Goal: Task Accomplishment & Management: Use online tool/utility

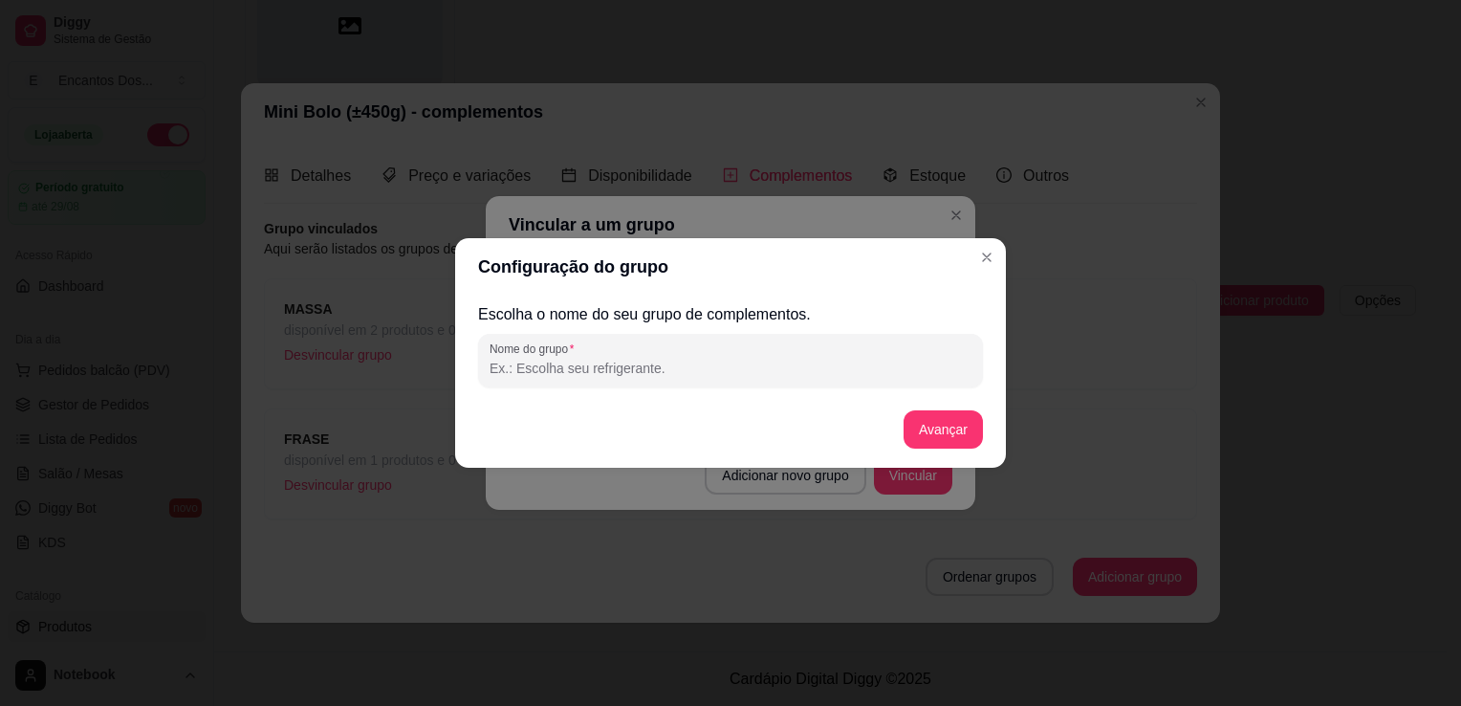
scroll to position [383, 0]
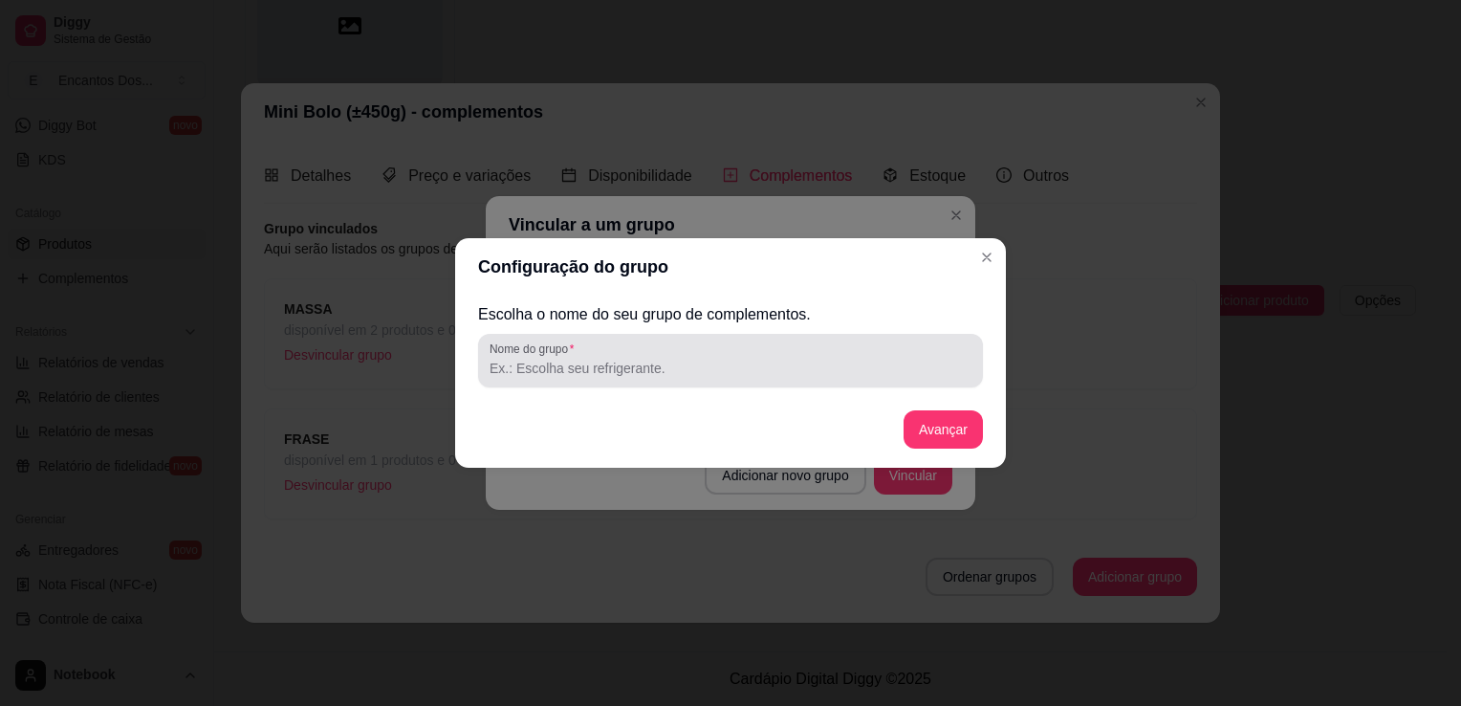
click at [781, 361] on input "Nome do grupo" at bounding box center [731, 368] width 482 height 19
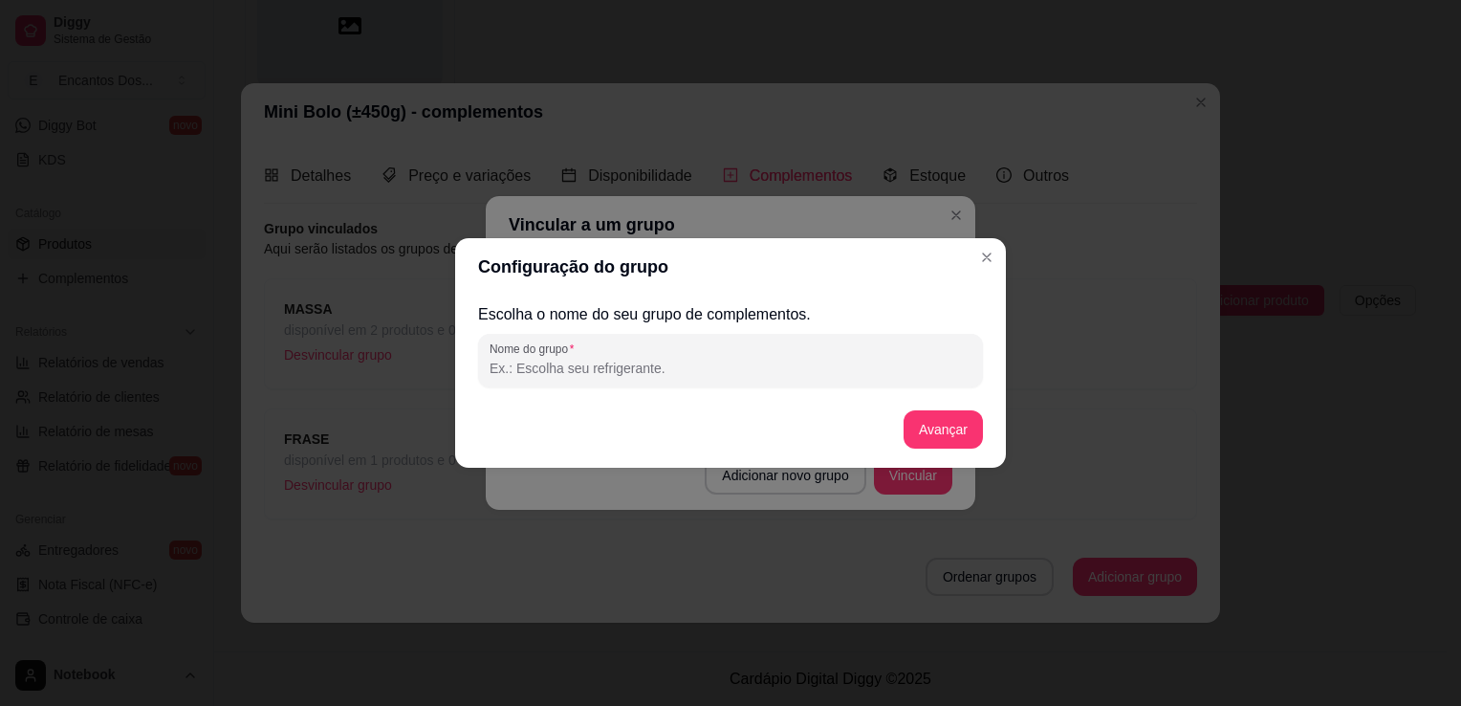
paste input "RECHEIO DO BOLO"
type input "RECHEIO DO BOLO"
click at [956, 432] on button "Avançar" at bounding box center [943, 429] width 79 height 38
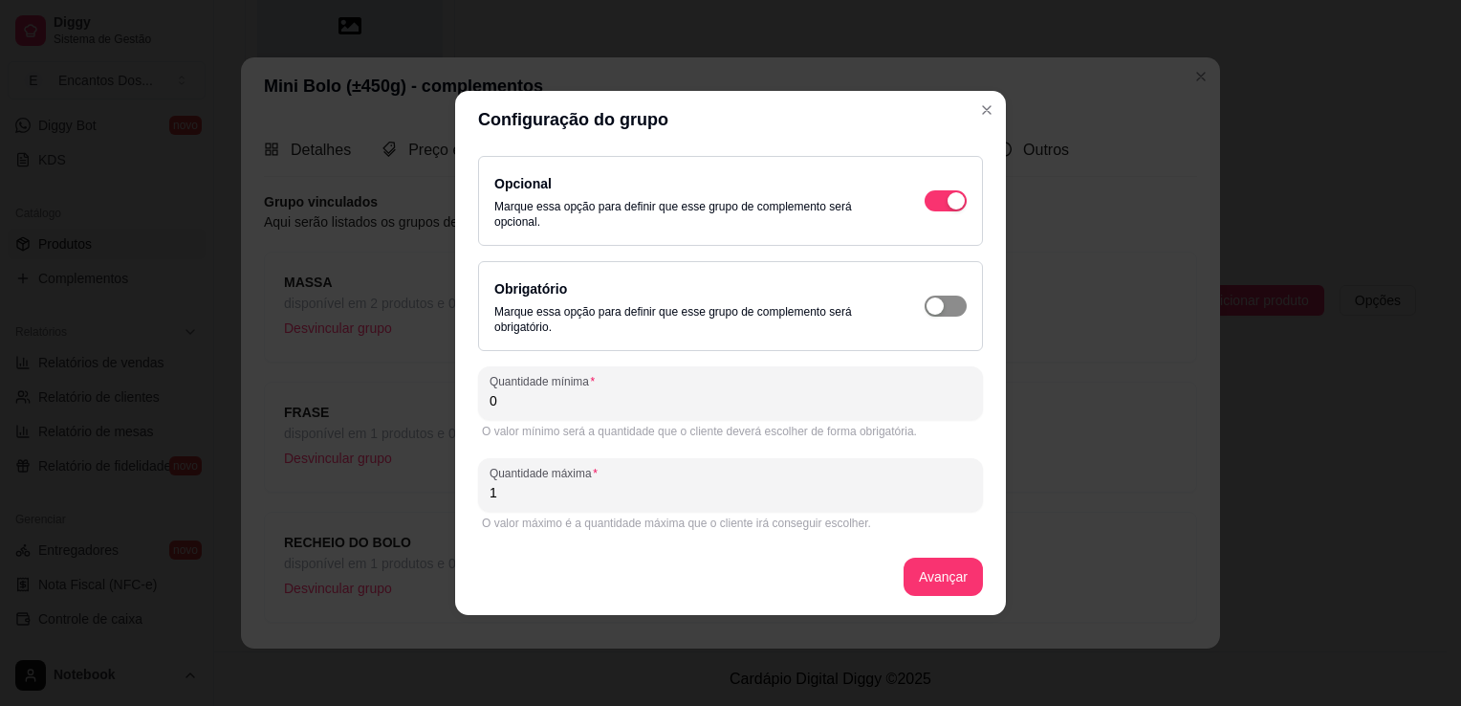
click at [948, 209] on div "button" at bounding box center [956, 200] width 17 height 17
click at [659, 419] on div "Quantidade mínima 0 O valor mínimo será a quantidade que o cliente deverá escol…" at bounding box center [730, 404] width 505 height 77
click at [659, 417] on div "Quantidade mínima 0" at bounding box center [730, 393] width 505 height 54
type input "1"
click at [933, 584] on button "Avançar" at bounding box center [943, 576] width 79 height 38
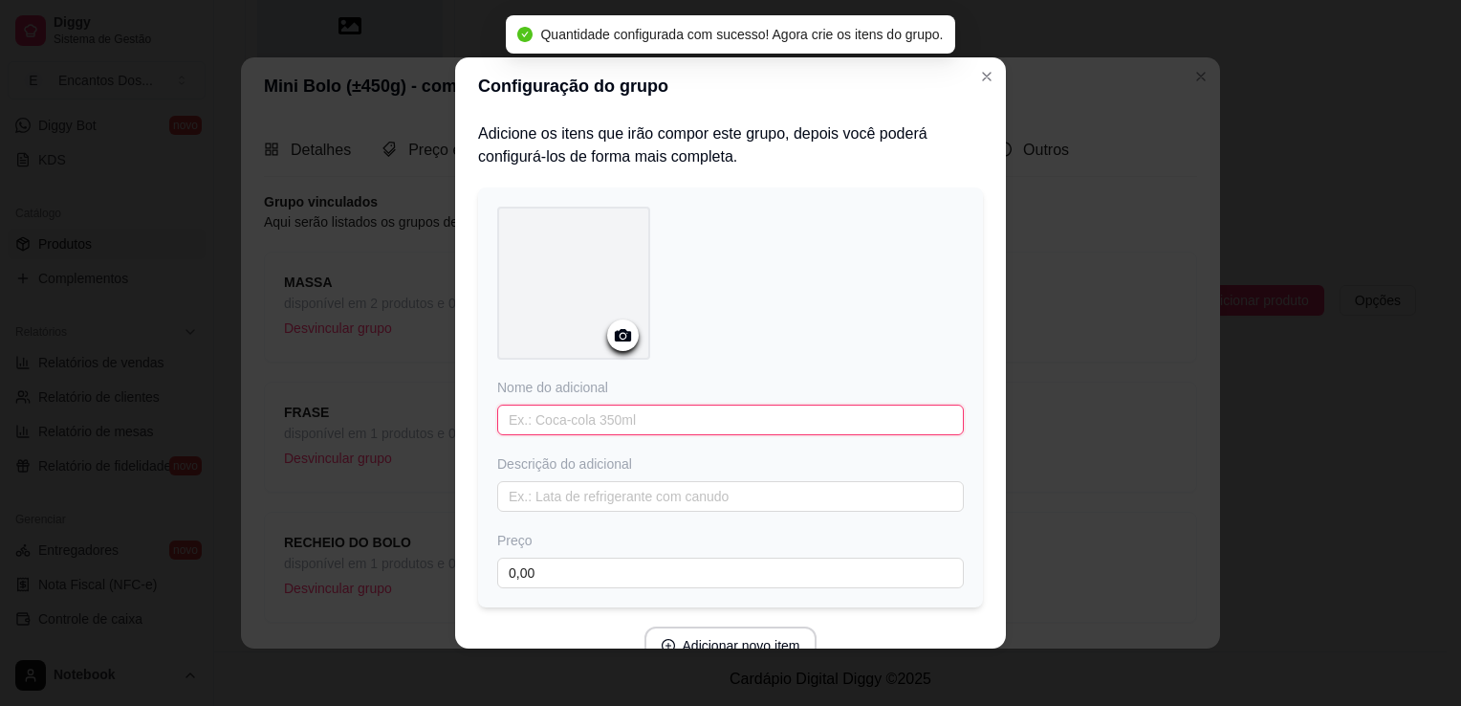
drag, startPoint x: 632, startPoint y: 404, endPoint x: 632, endPoint y: 415, distance: 11.5
click at [632, 411] on input "text" at bounding box center [730, 419] width 467 height 31
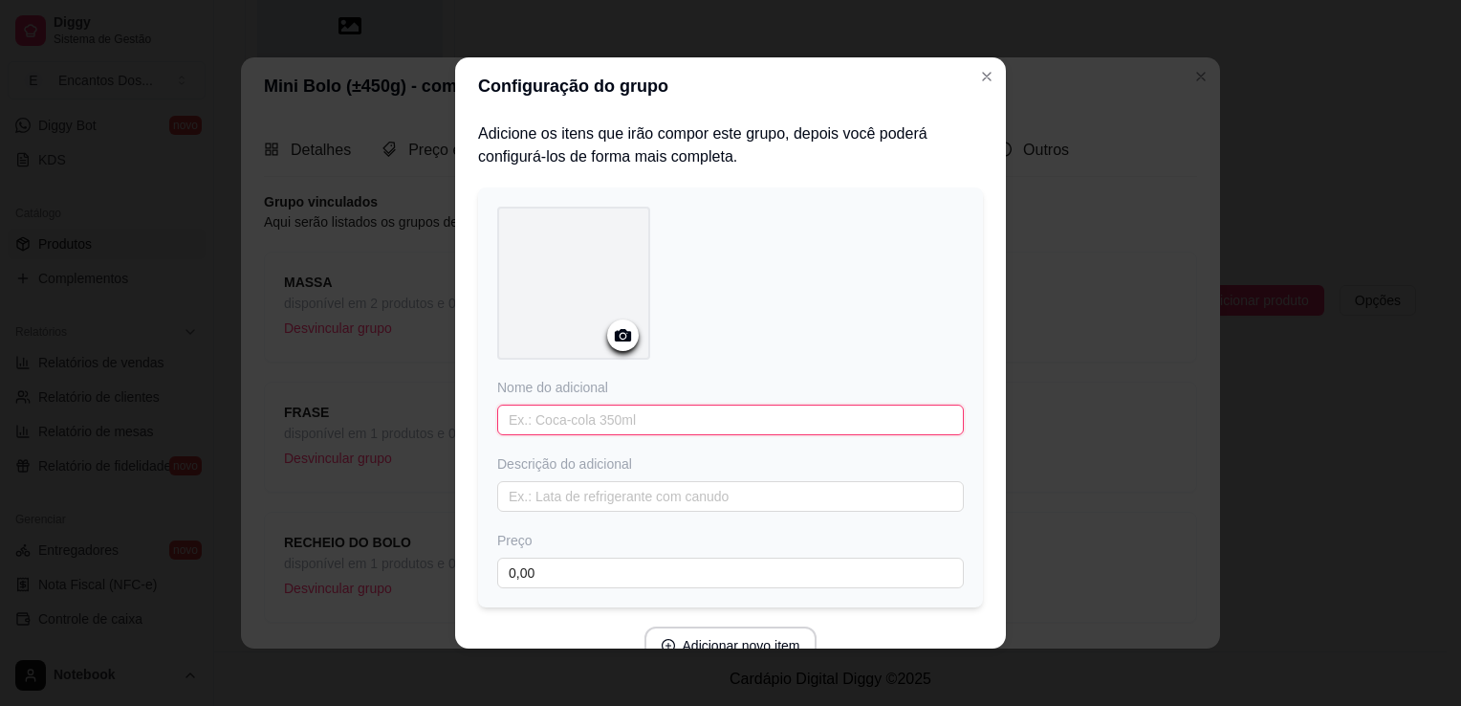
paste input "BRIGADEIRO GOURMET"
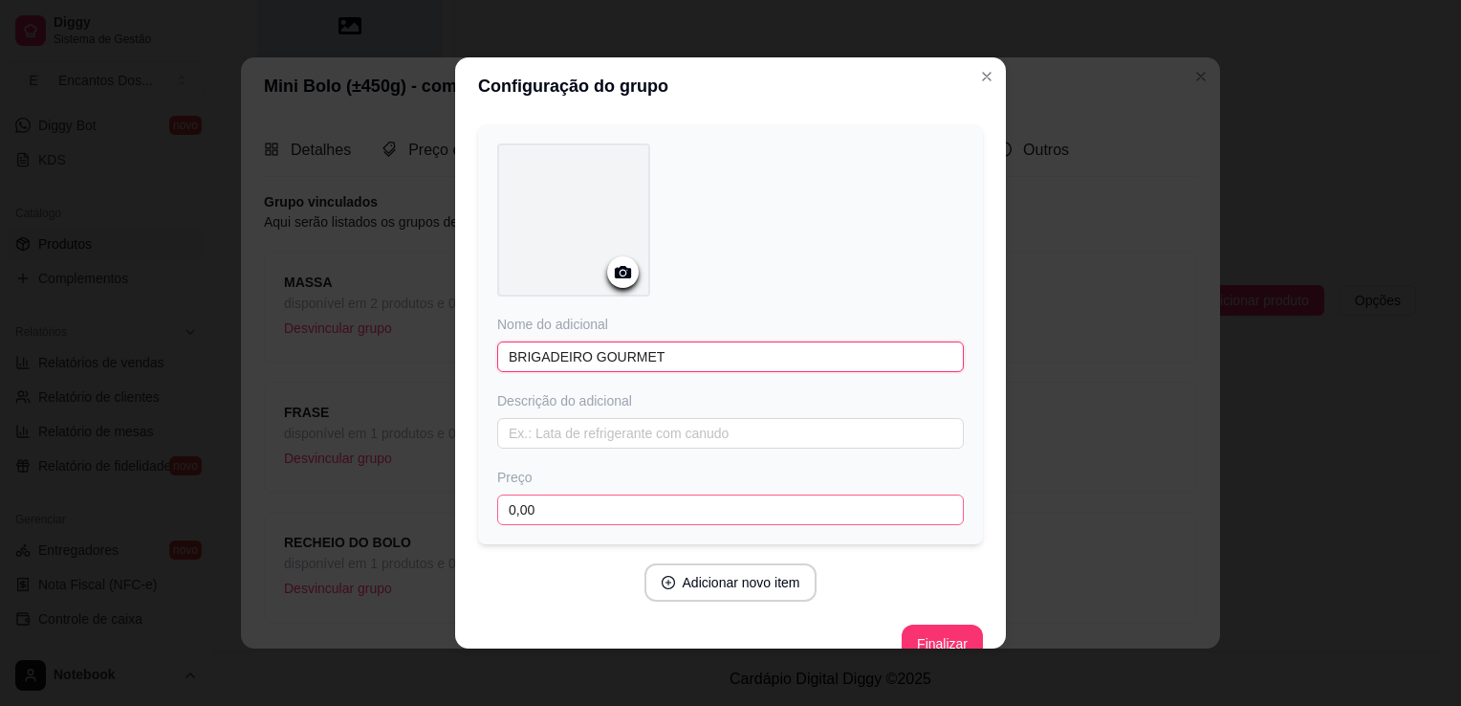
scroll to position [94, 0]
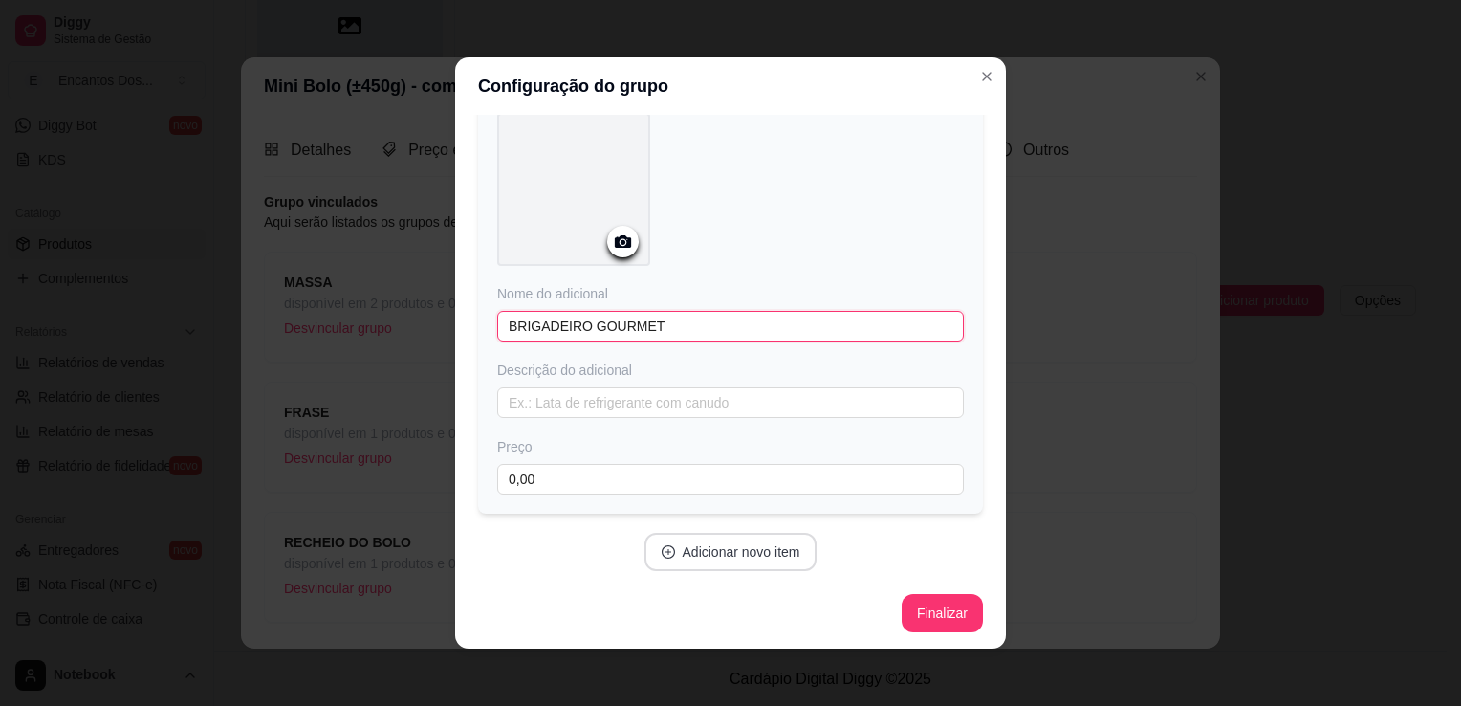
type input "BRIGADEIRO GOURMET"
click at [716, 546] on button "Adicionar novo item" at bounding box center [730, 552] width 168 height 37
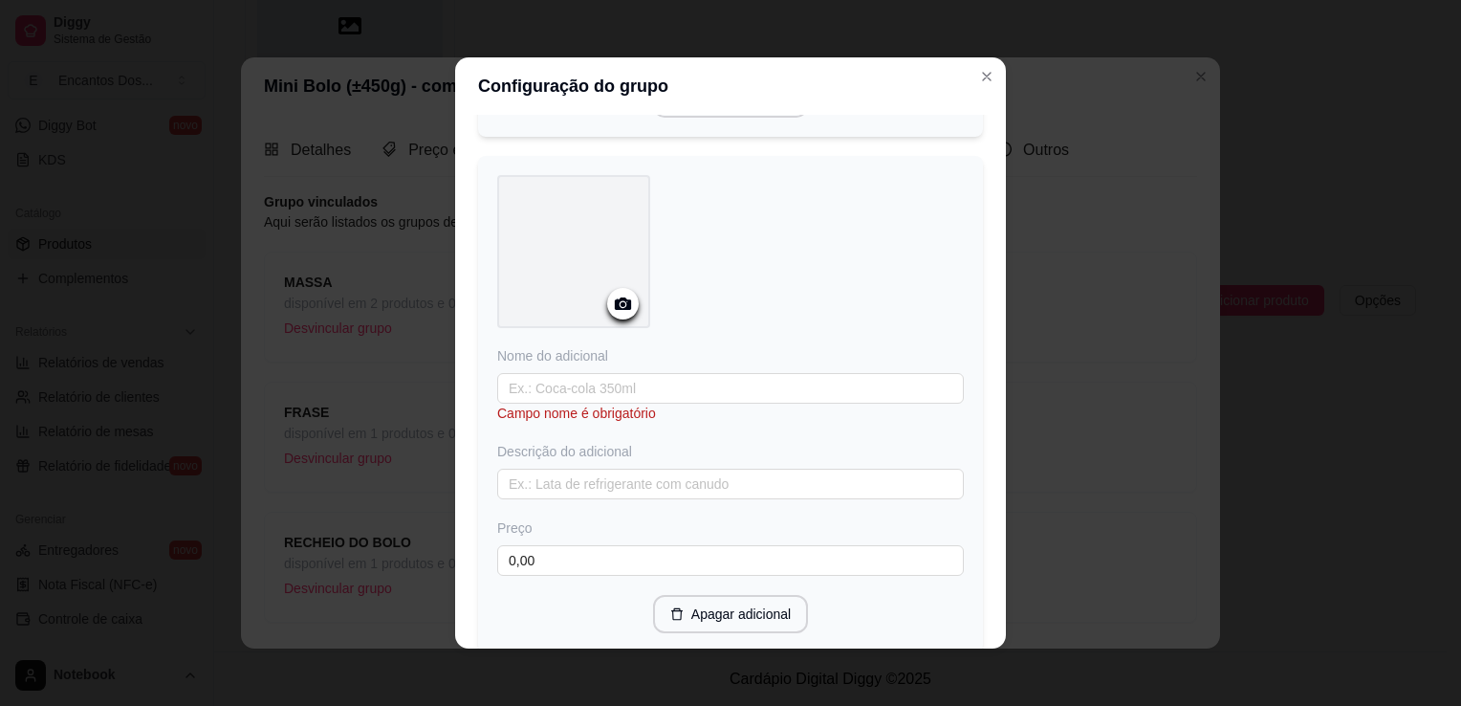
scroll to position [572, 0]
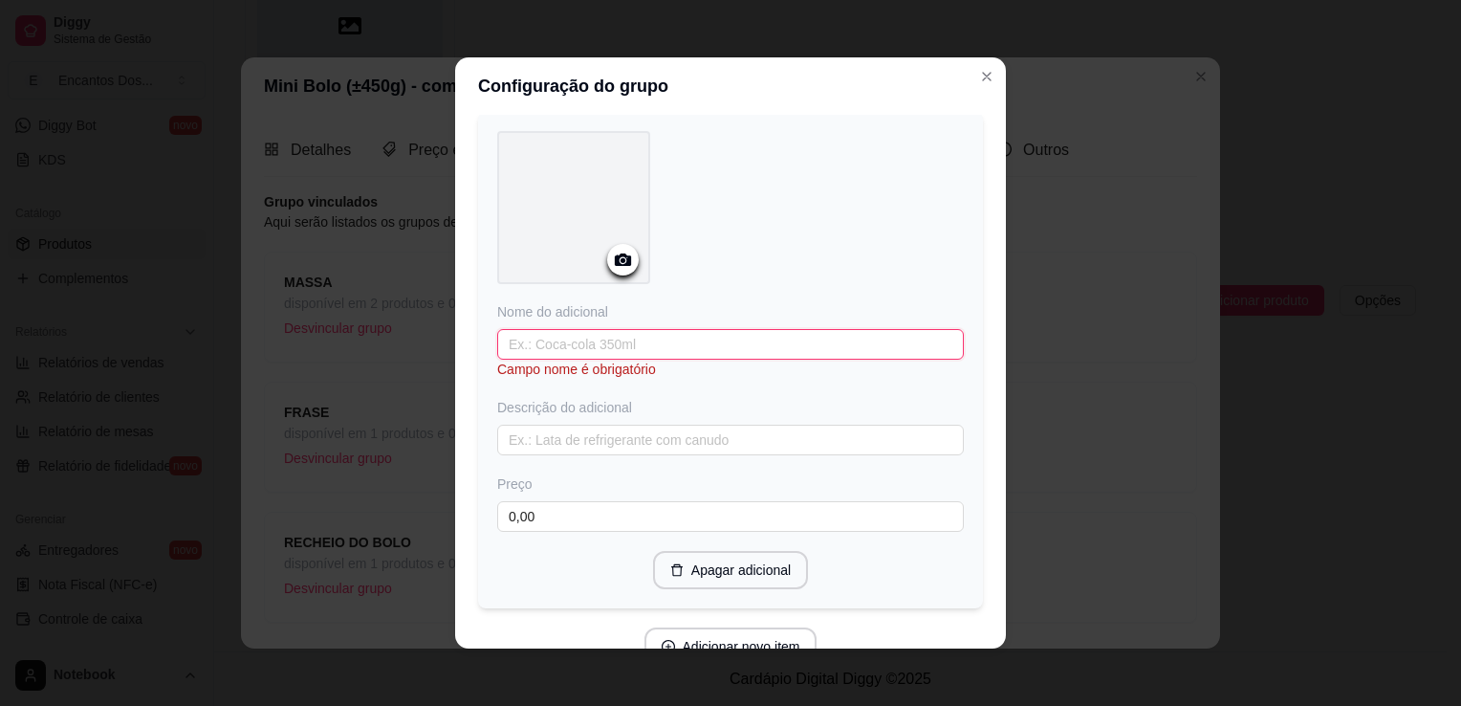
click at [624, 346] on input "text" at bounding box center [730, 344] width 467 height 31
paste input "BRIGADEIRO NINHO"
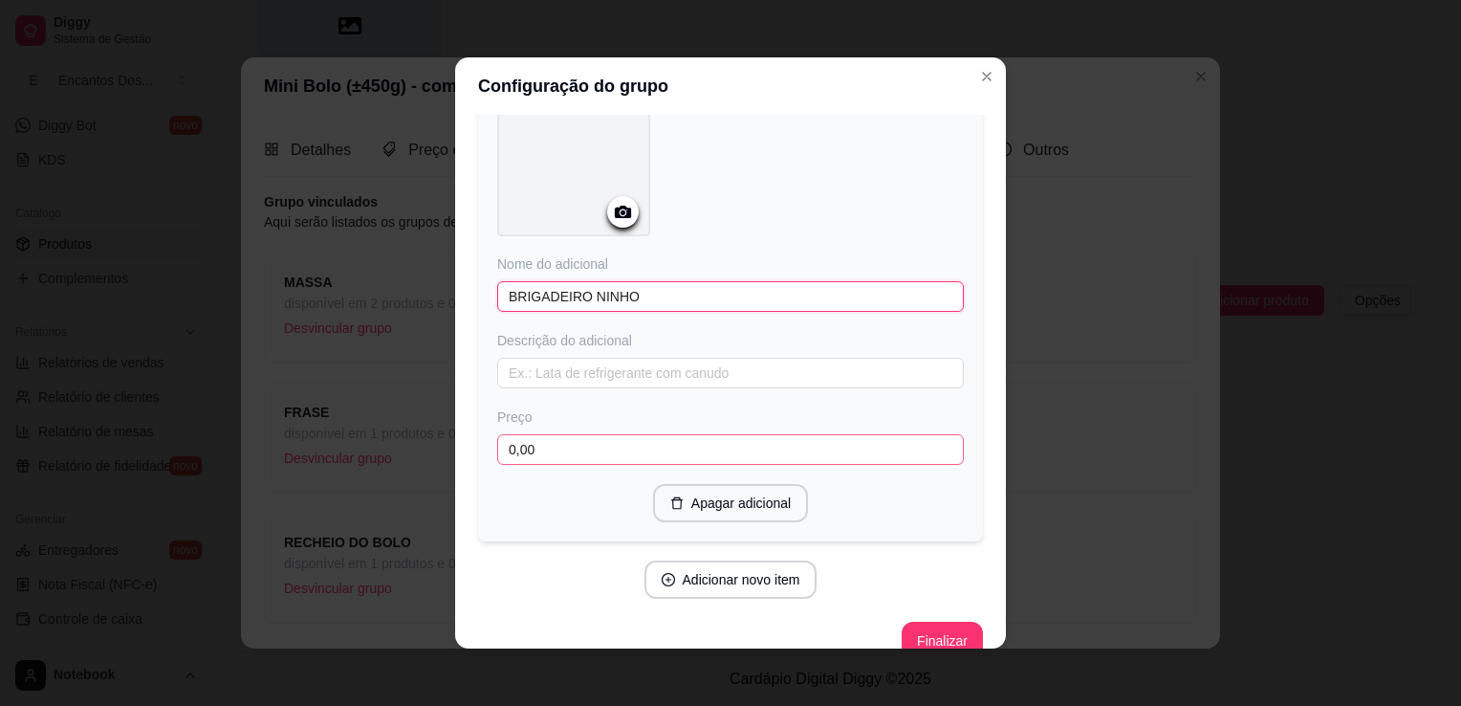
scroll to position [645, 0]
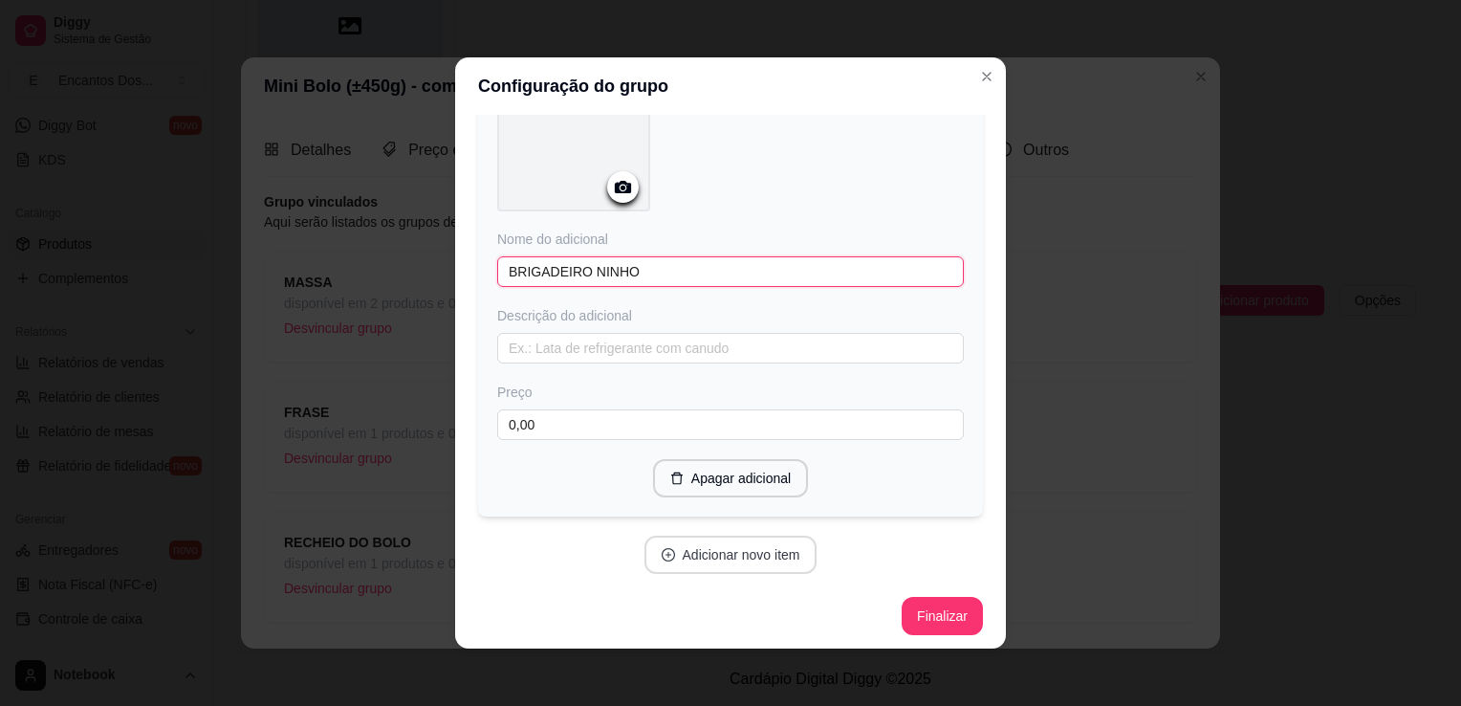
type input "BRIGADEIRO NINHO"
click at [693, 544] on button "Adicionar novo item" at bounding box center [730, 554] width 168 height 37
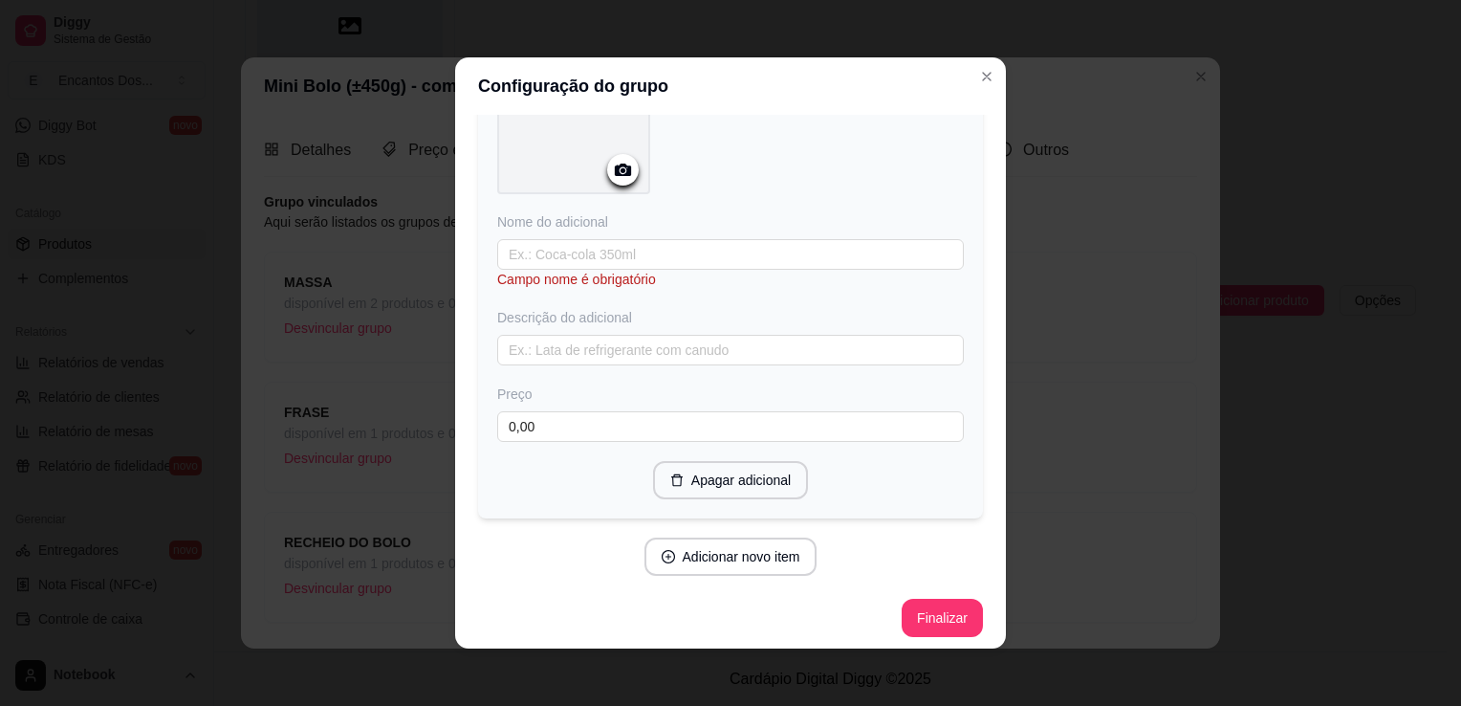
scroll to position [4, 0]
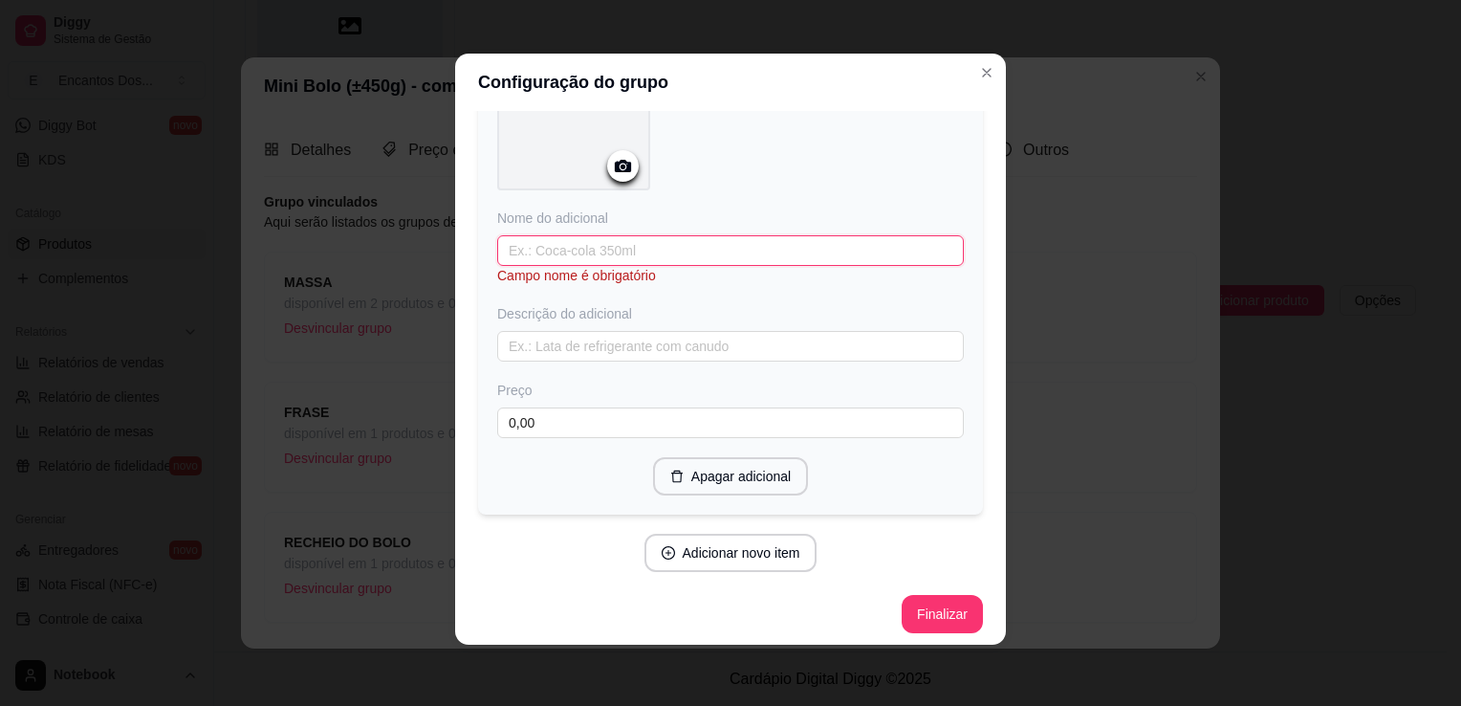
click at [810, 250] on input "text" at bounding box center [730, 250] width 467 height 31
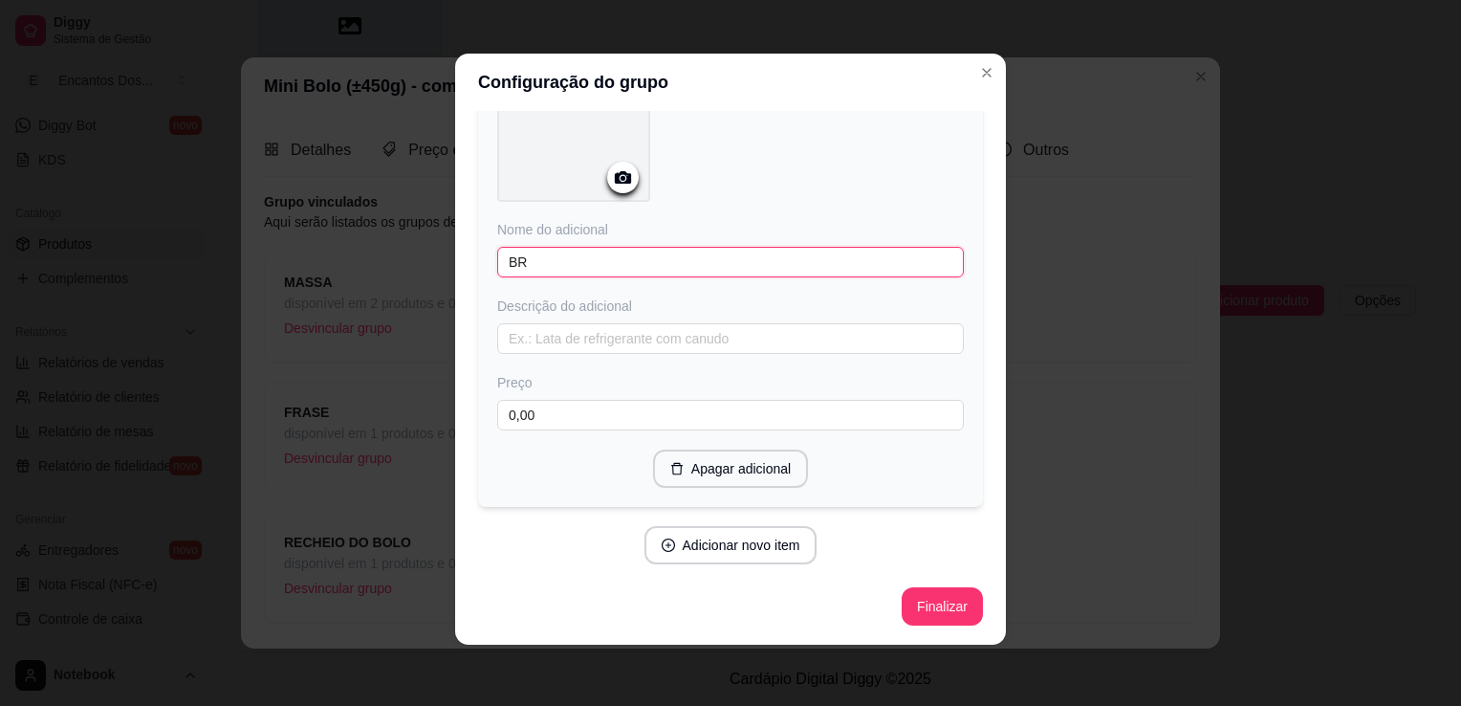
scroll to position [1139, 0]
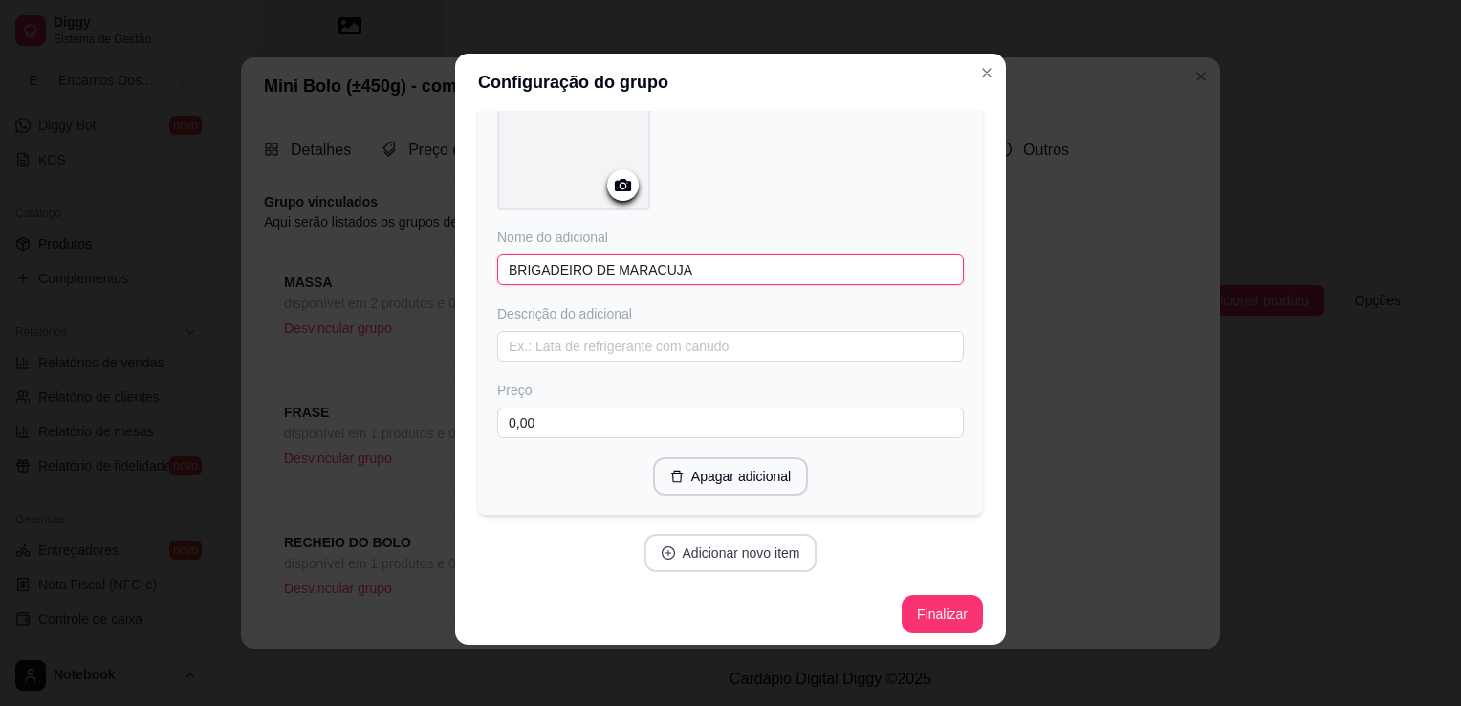
type input "BRIGADEIRO DE MARACUJA"
click at [721, 553] on button "Adicionar novo item" at bounding box center [730, 553] width 168 height 37
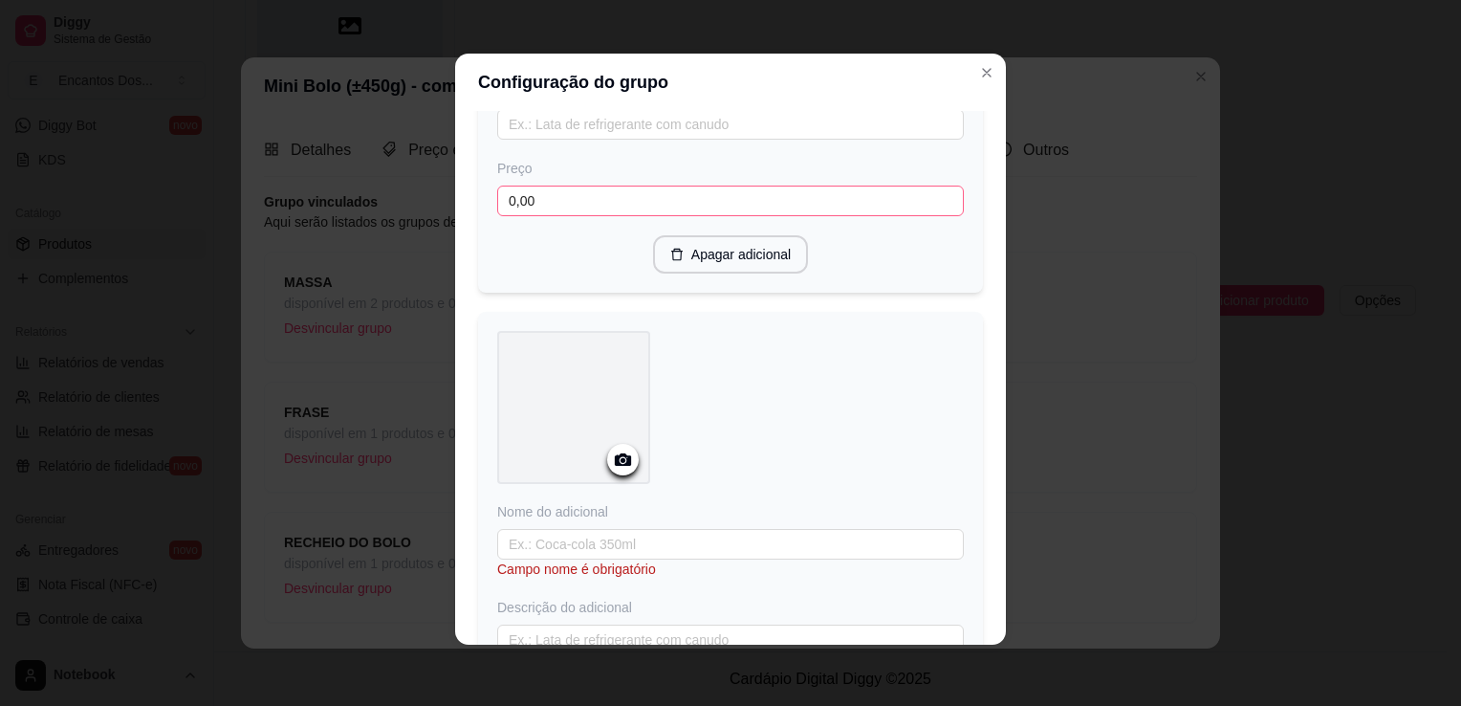
scroll to position [1368, 0]
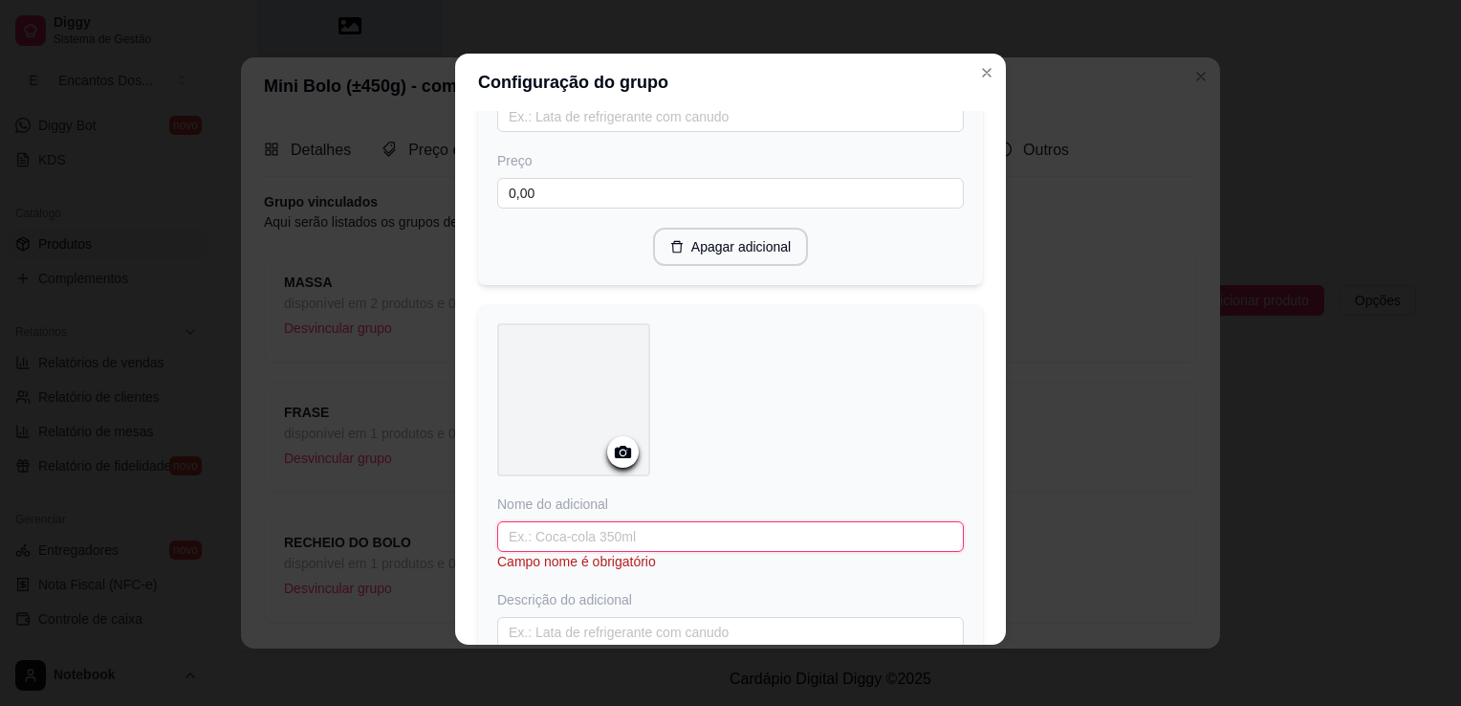
click at [727, 534] on input "text" at bounding box center [730, 536] width 467 height 31
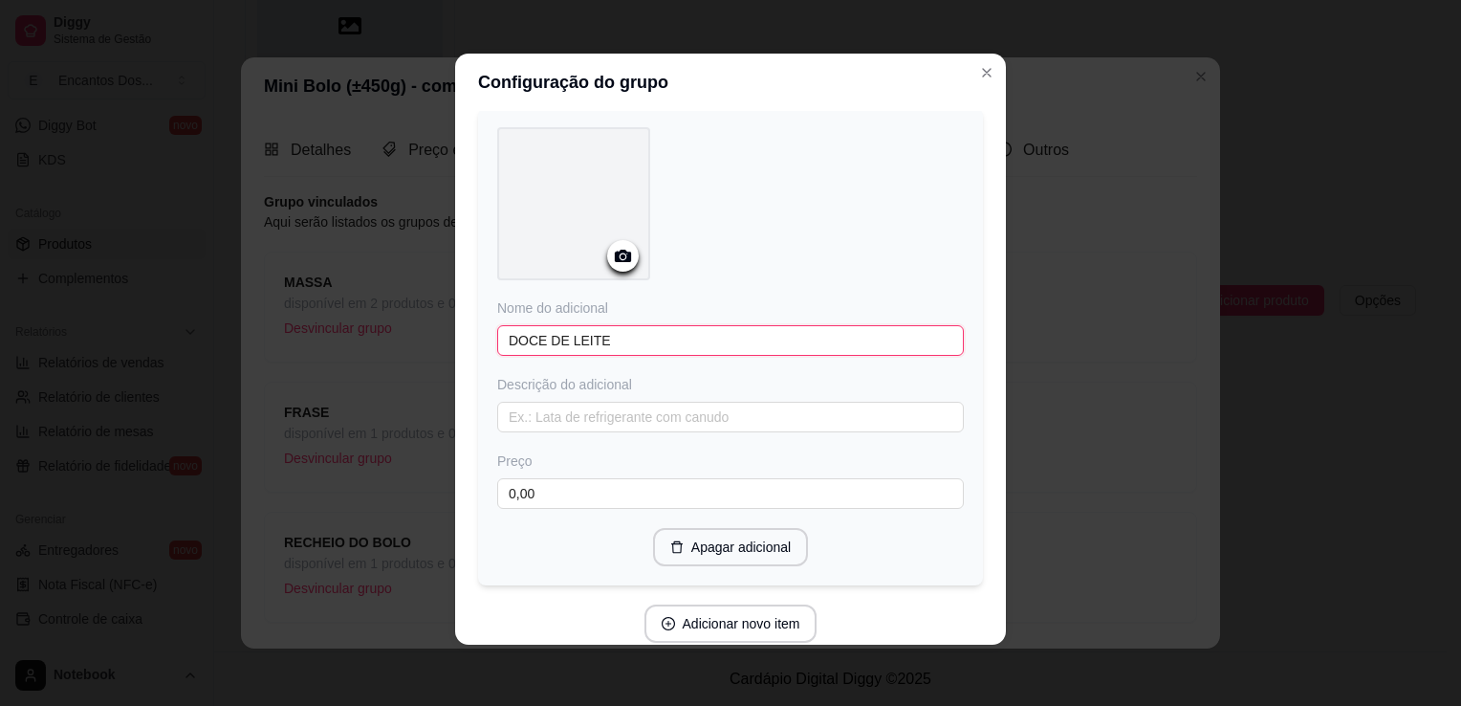
scroll to position [1632, 0]
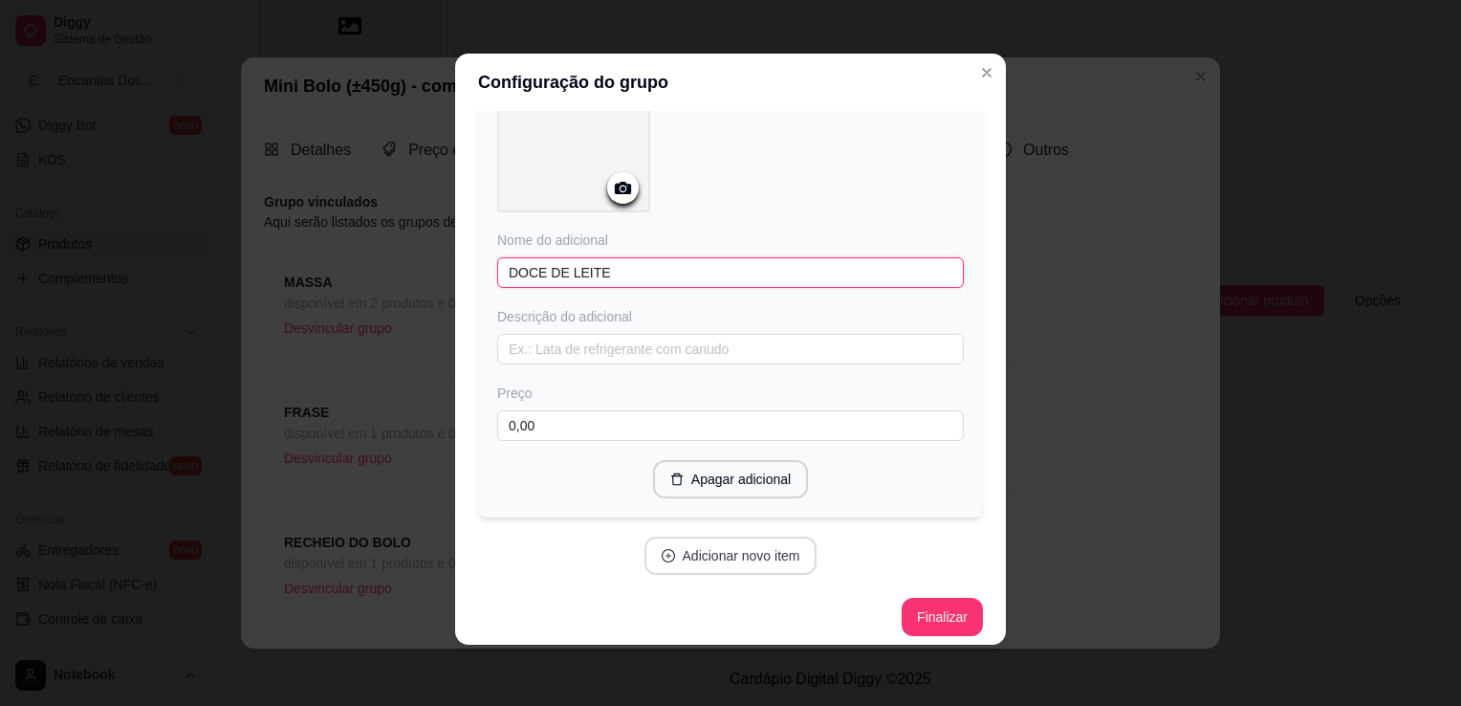
type input "DOCE DE LEITE"
click at [731, 555] on button "Adicionar novo item" at bounding box center [730, 555] width 168 height 37
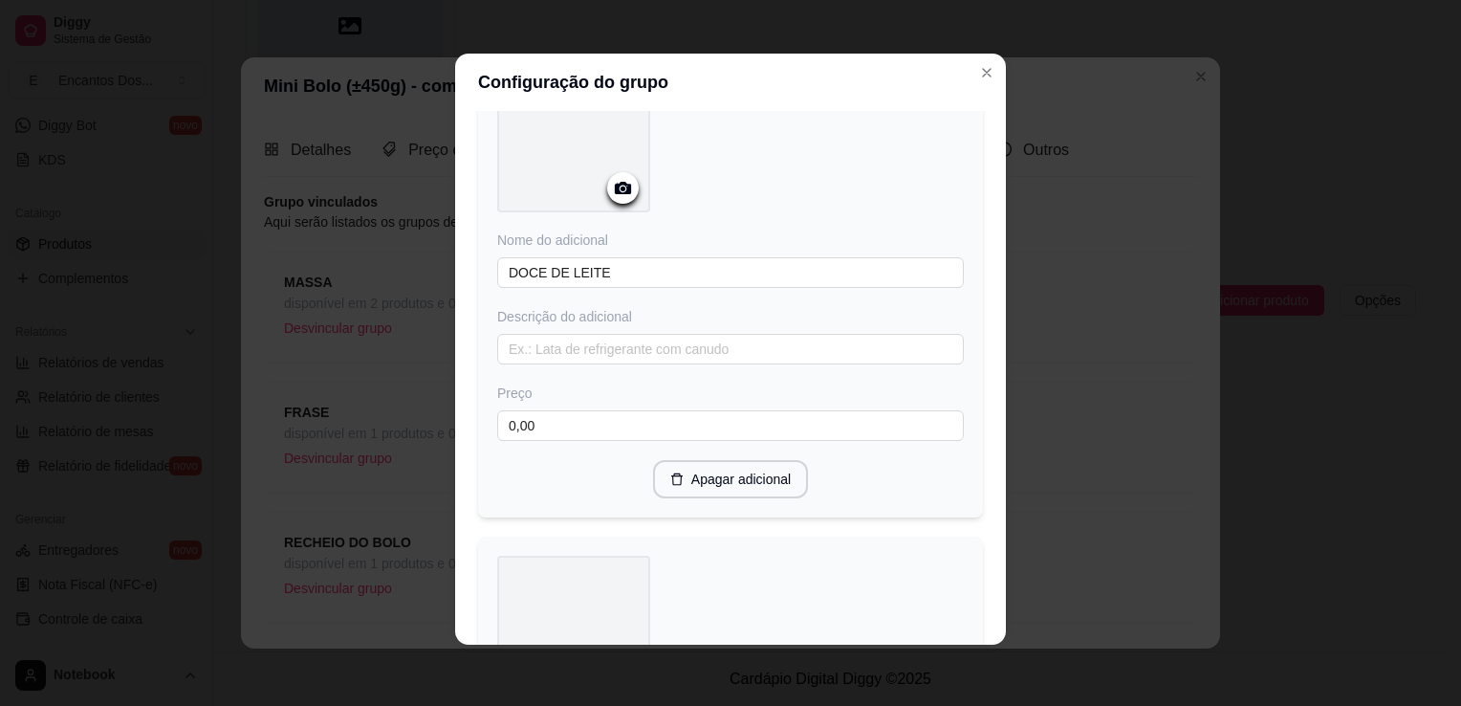
scroll to position [2146, 0]
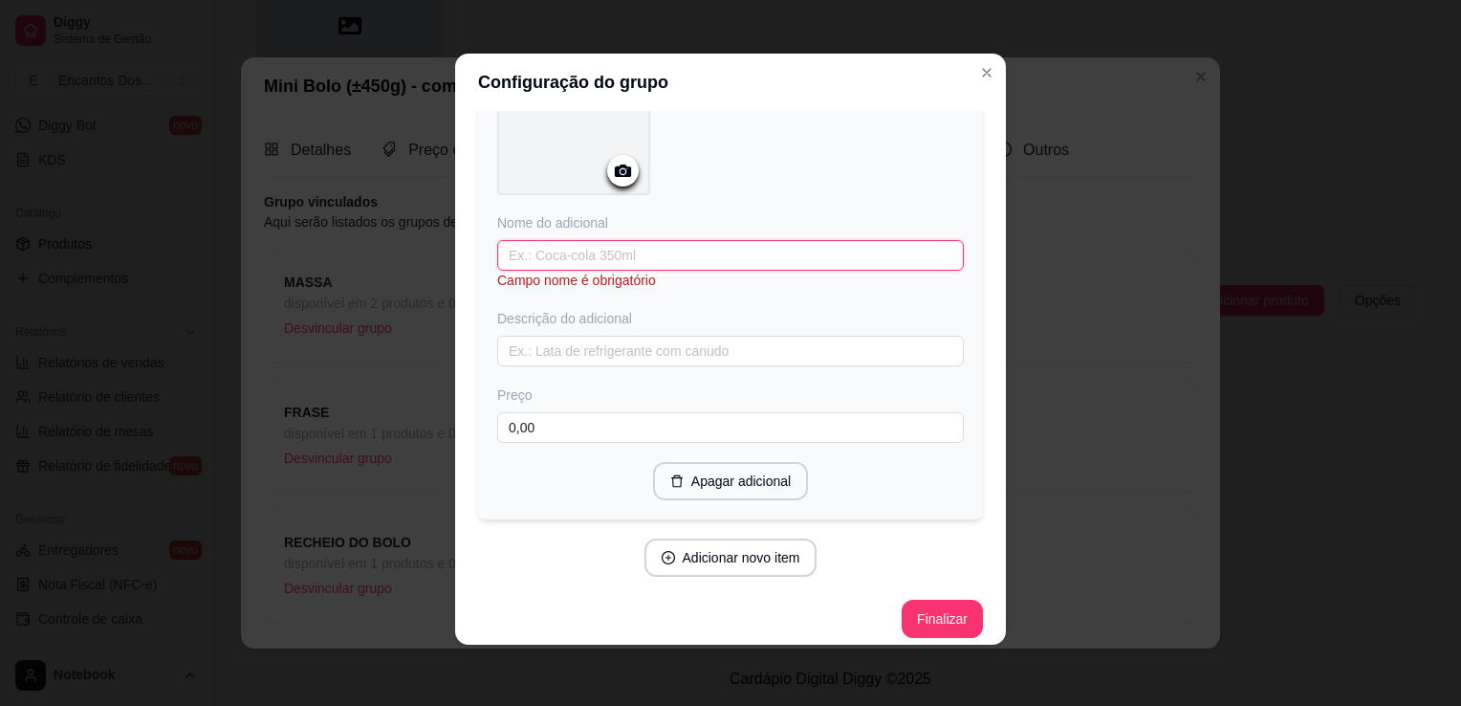
click at [652, 253] on input "text" at bounding box center [730, 255] width 467 height 31
click at [701, 253] on input "text" at bounding box center [730, 255] width 467 height 31
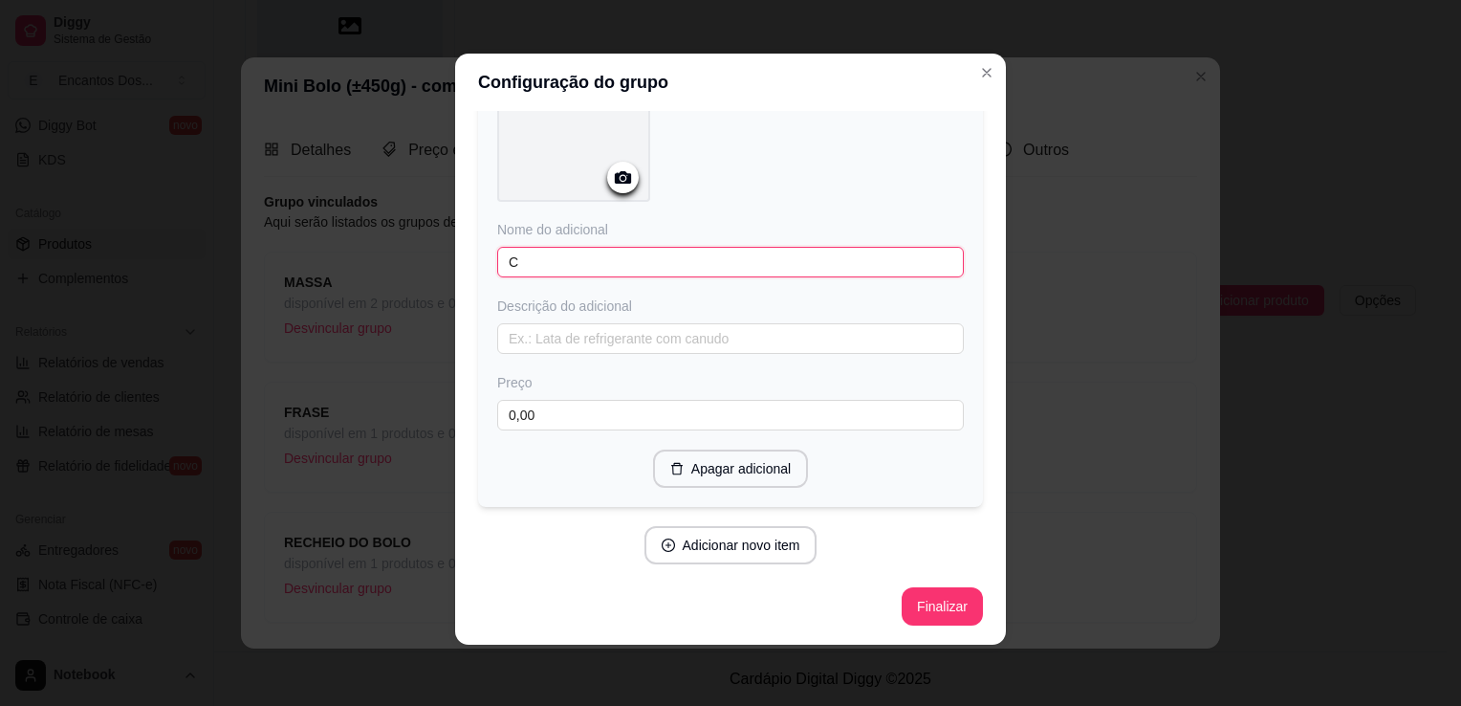
scroll to position [2127, 0]
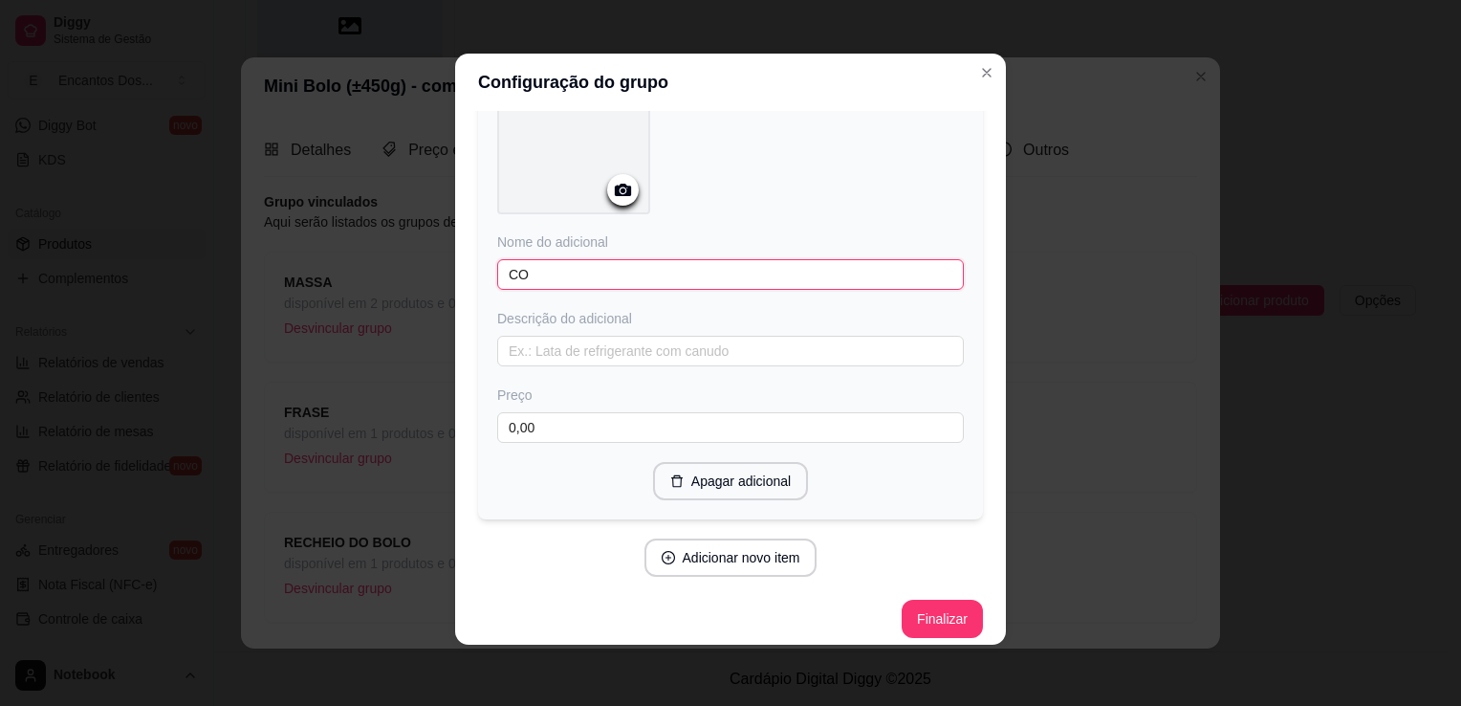
type input "C"
type input "COCO"
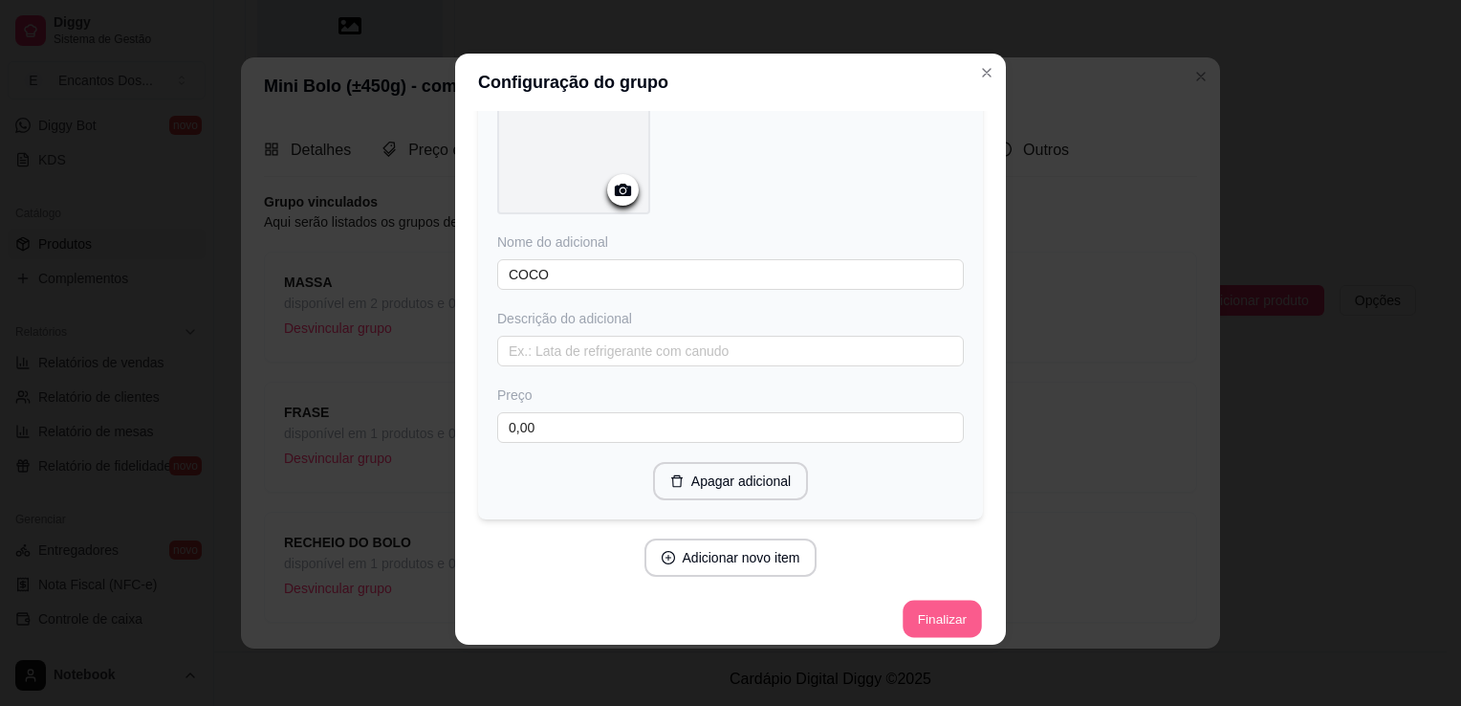
click at [907, 608] on button "Finalizar" at bounding box center [942, 619] width 78 height 37
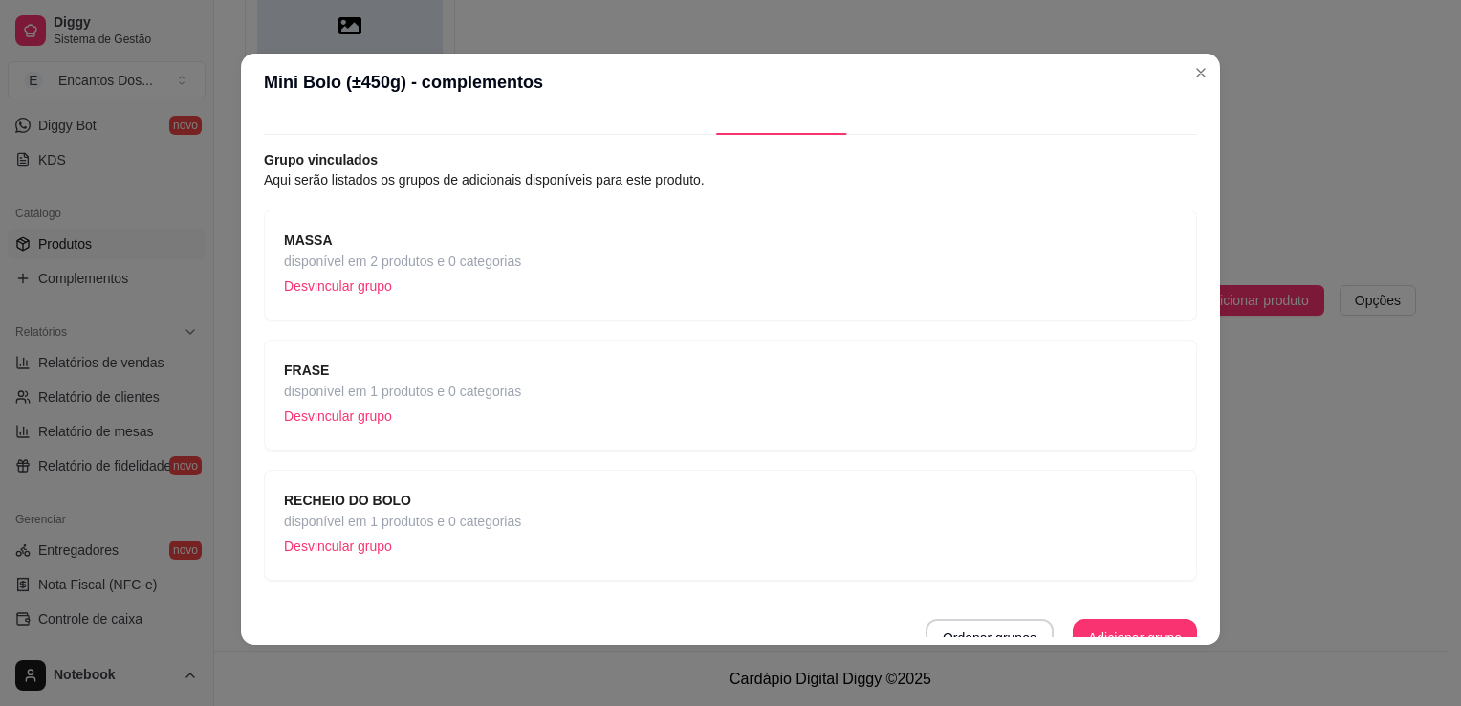
scroll to position [56, 0]
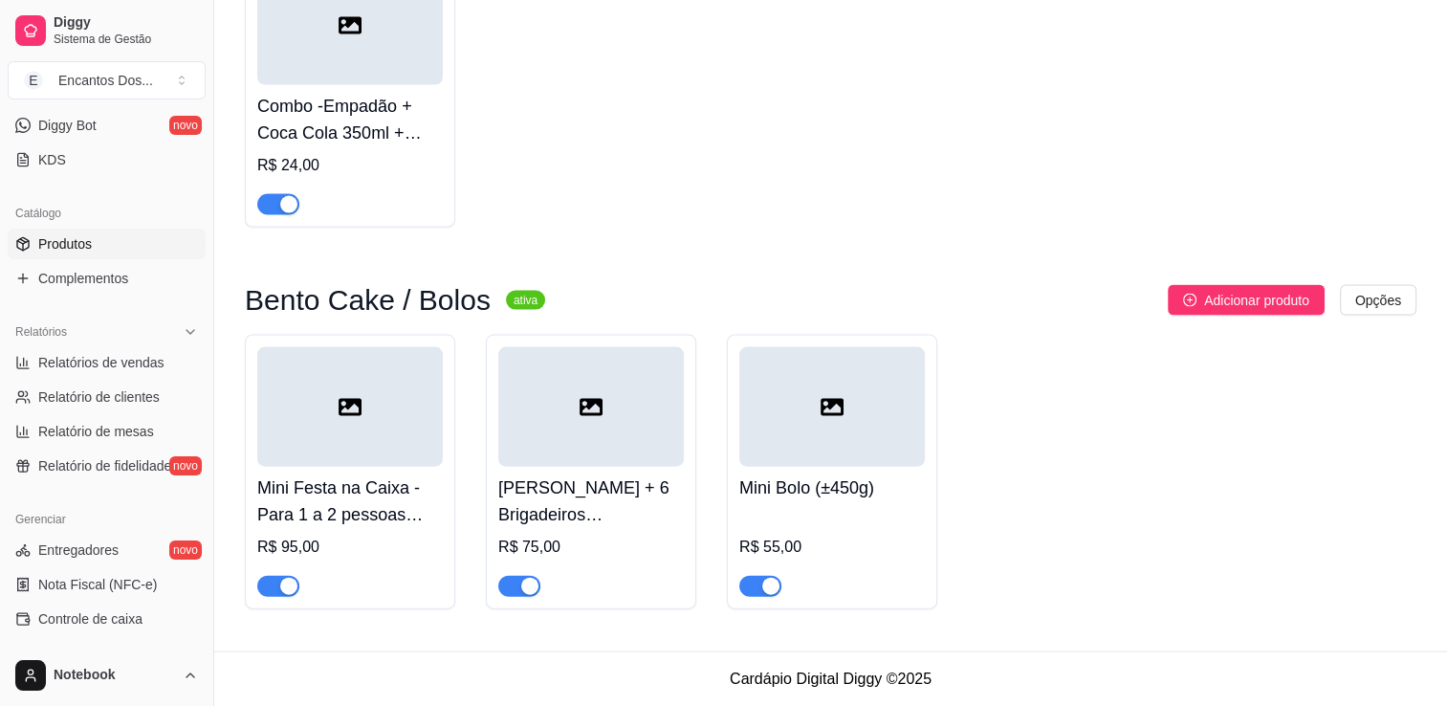
click at [842, 453] on div at bounding box center [832, 407] width 186 height 120
